Goal: Use online tool/utility: Utilize a website feature to perform a specific function

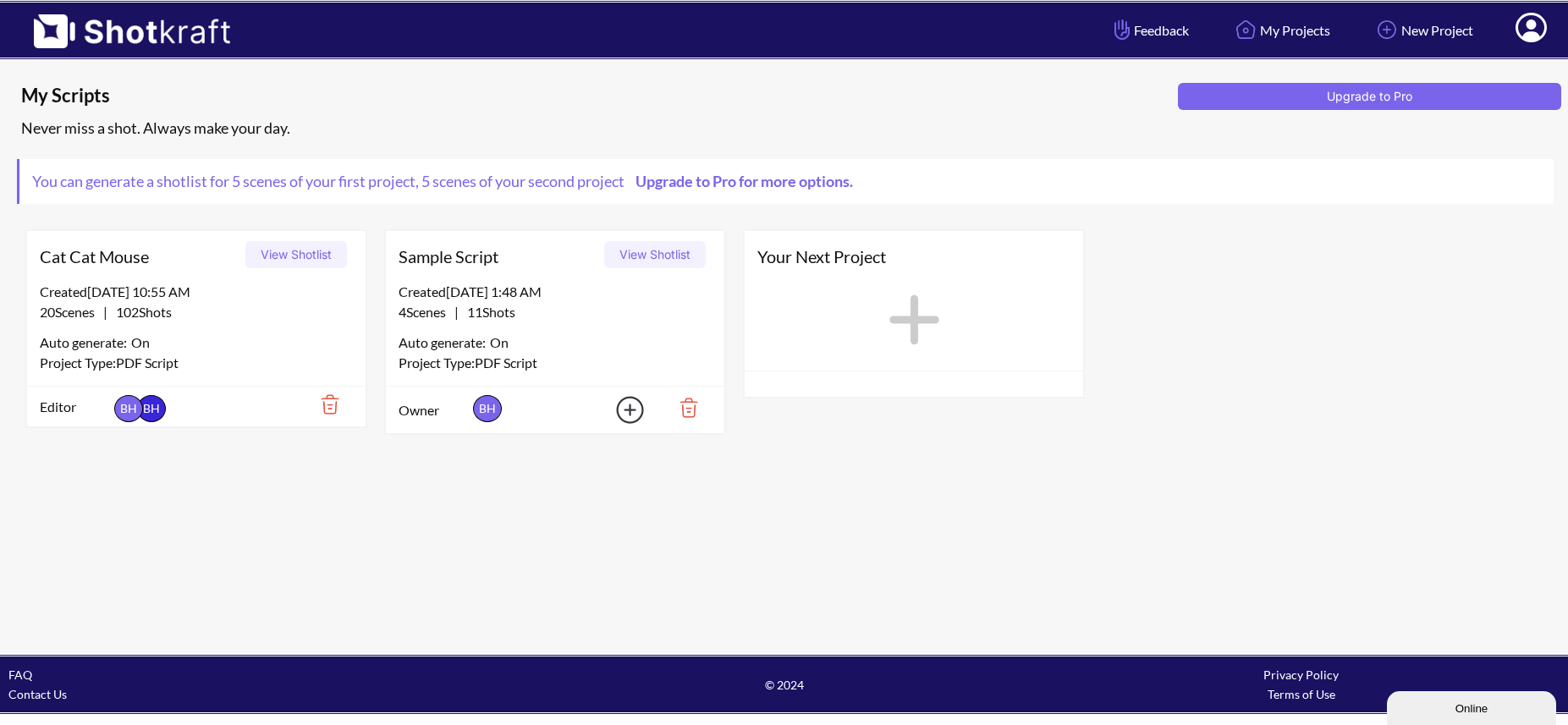
click at [283, 319] on div "20 Scenes | 102 Shots" at bounding box center [196, 312] width 313 height 20
click at [271, 354] on div "Project Type: PDF Script" at bounding box center [196, 363] width 313 height 20
click at [266, 353] on div "Project Type: PDF Script" at bounding box center [196, 363] width 313 height 20
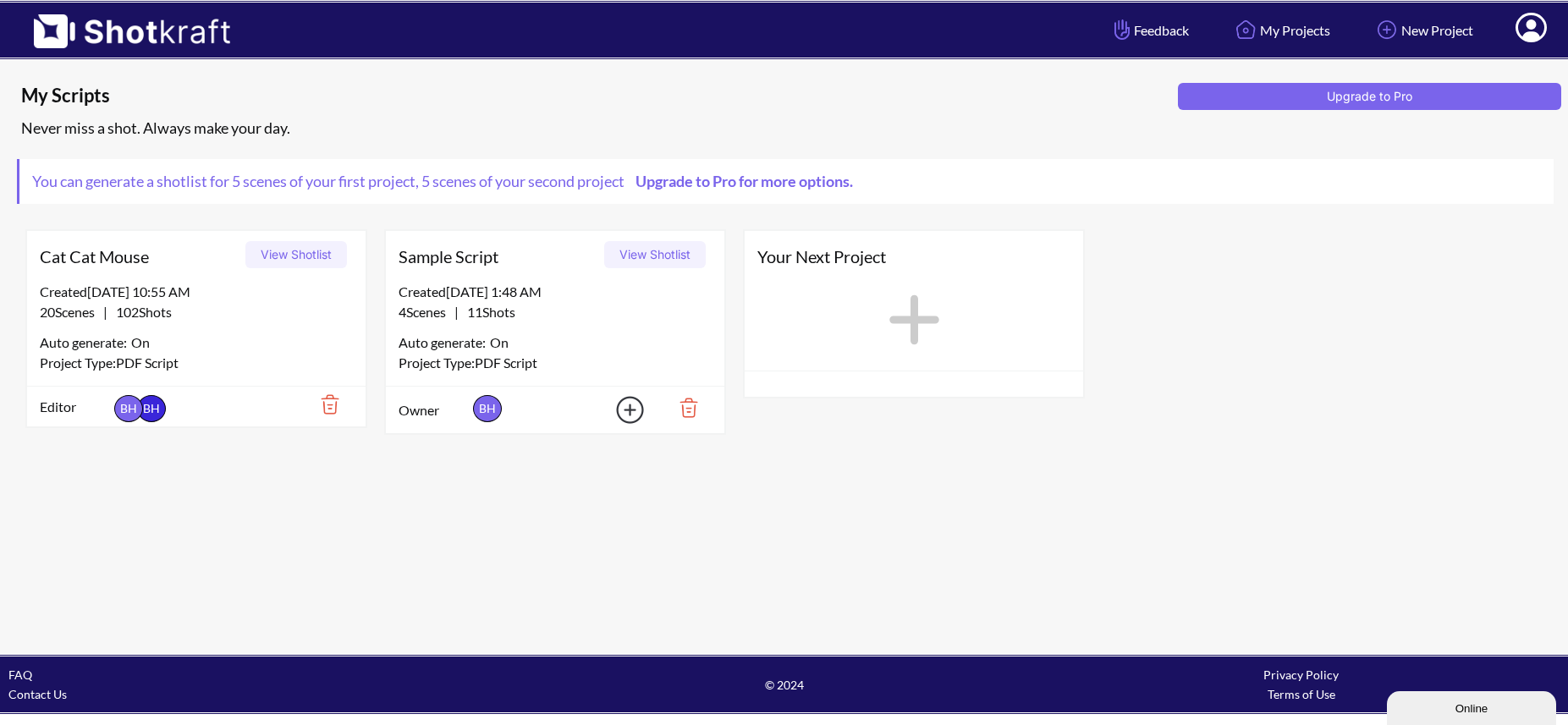
click at [314, 262] on button "View Shotlist" at bounding box center [296, 254] width 101 height 27
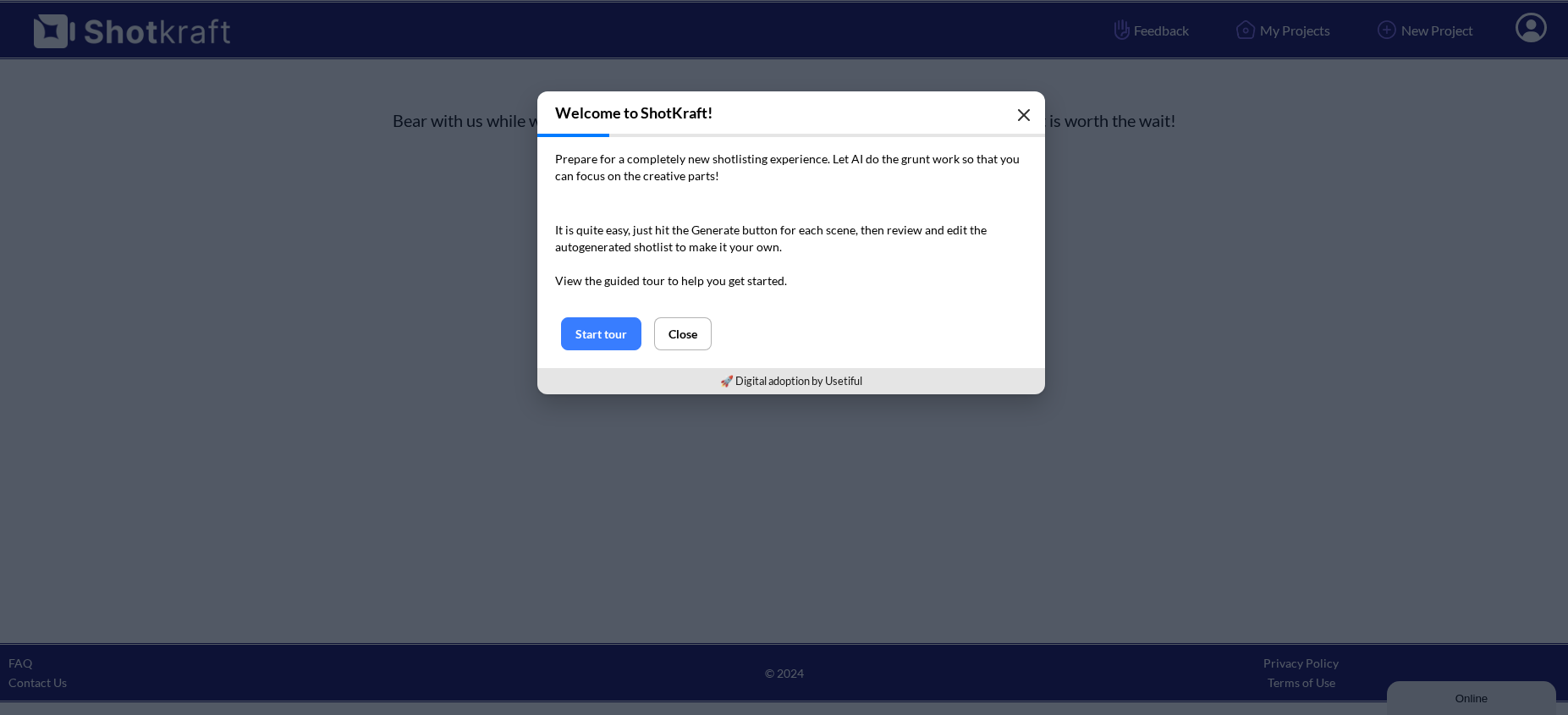
click at [1038, 116] on button "button" at bounding box center [1024, 115] width 34 height 34
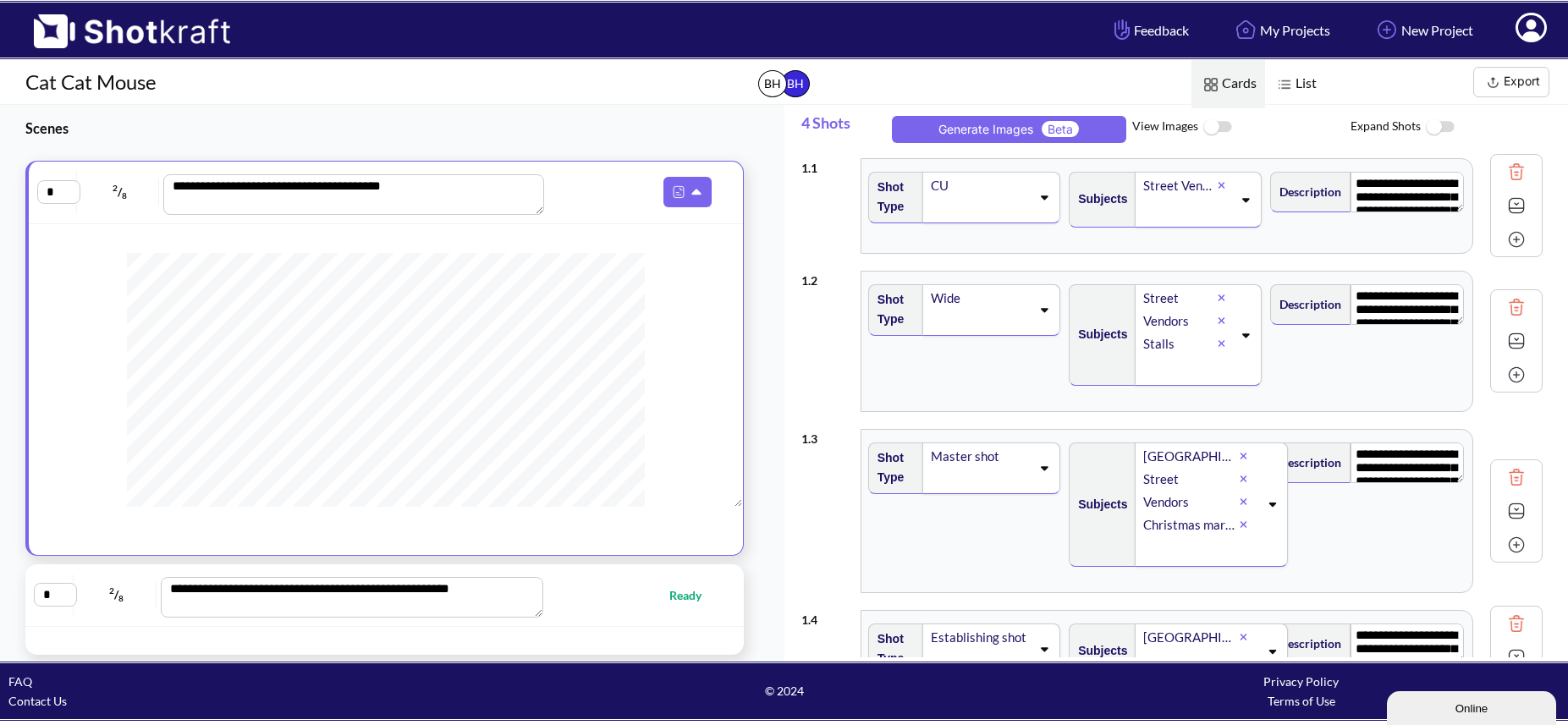
click at [594, 600] on span "Ready" at bounding box center [634, 596] width 169 height 20
type textarea "**********"
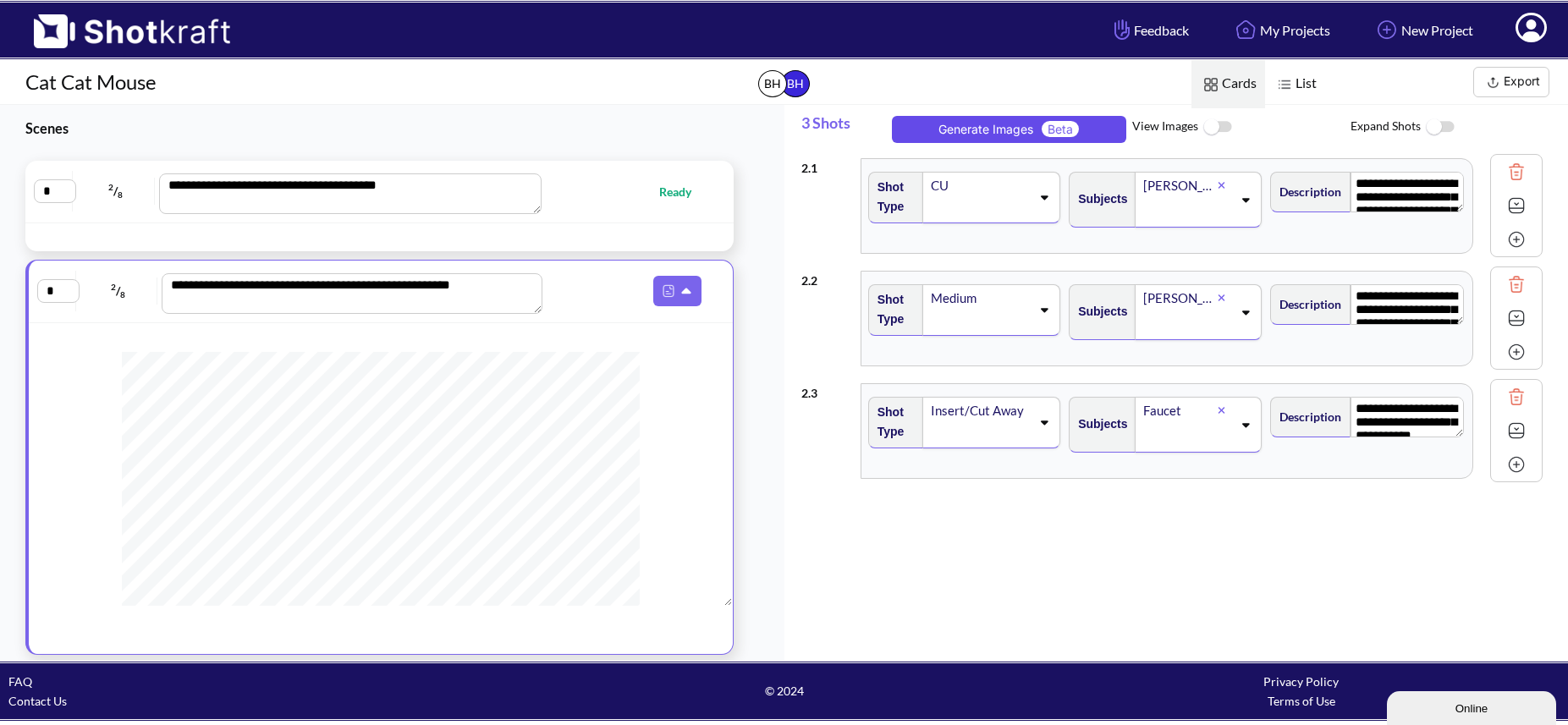
click at [973, 132] on button "Generate Images Beta" at bounding box center [1010, 129] width 235 height 27
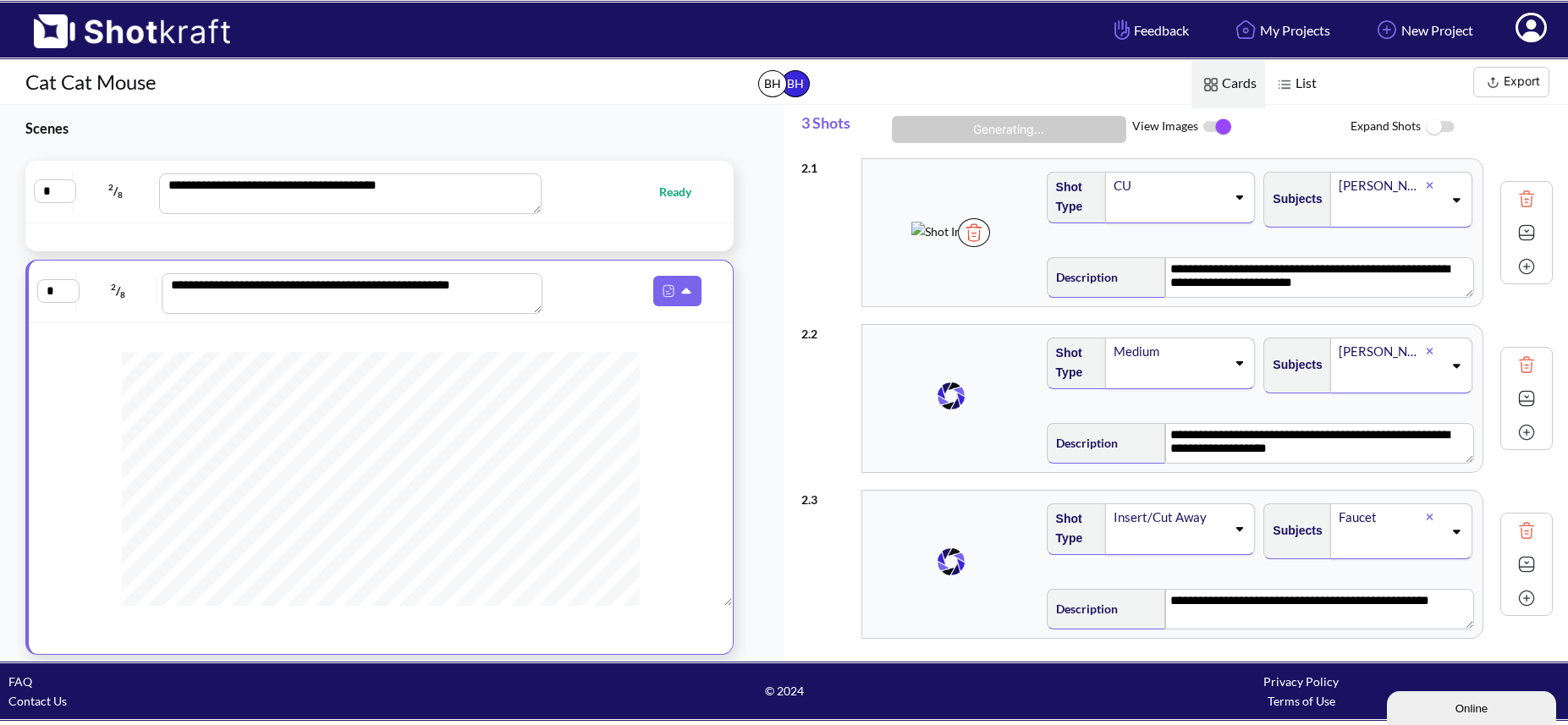
click at [911, 241] on img at bounding box center [946, 232] width 71 height 20
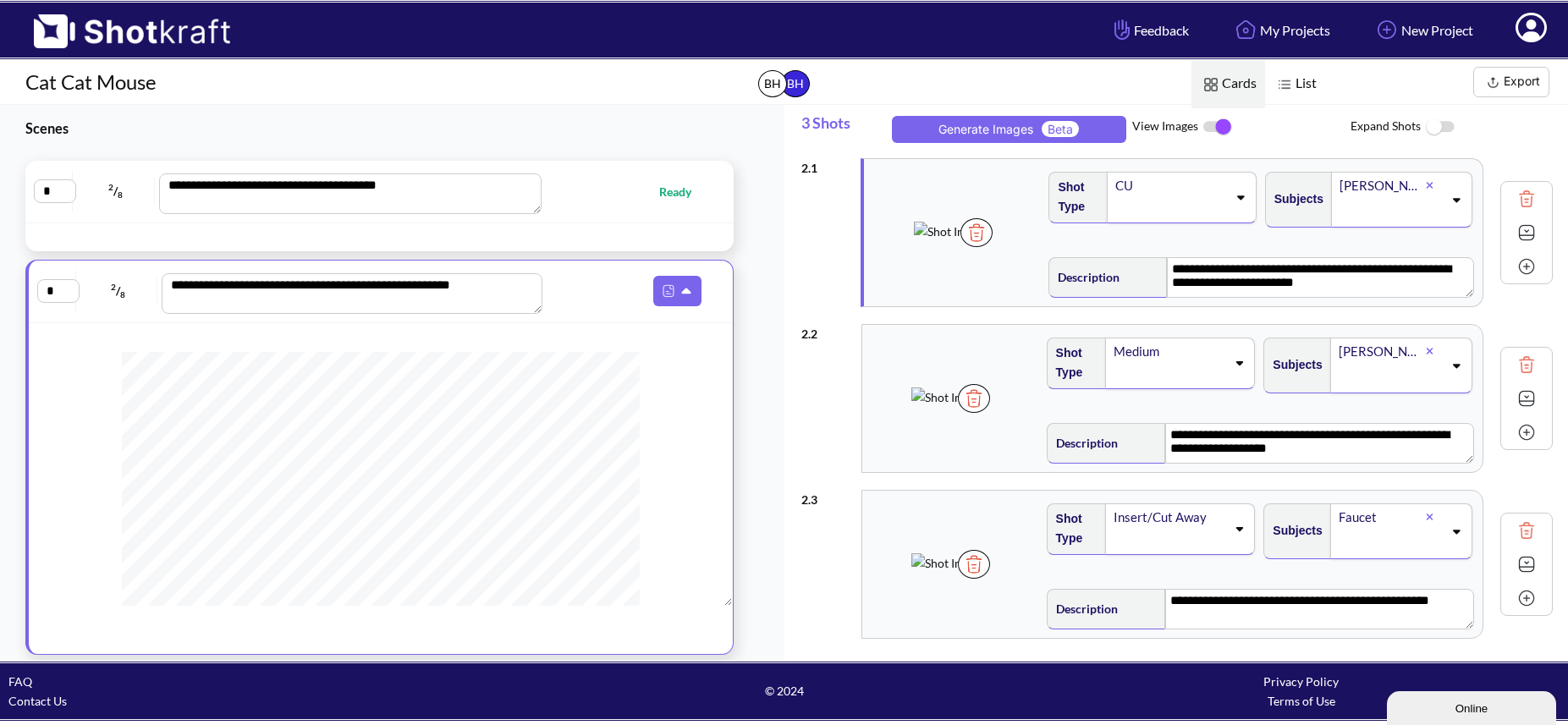
click at [982, 398] on img at bounding box center [946, 398] width 71 height 20
click at [942, 222] on img at bounding box center [946, 232] width 71 height 20
